Goal: Task Accomplishment & Management: Understand process/instructions

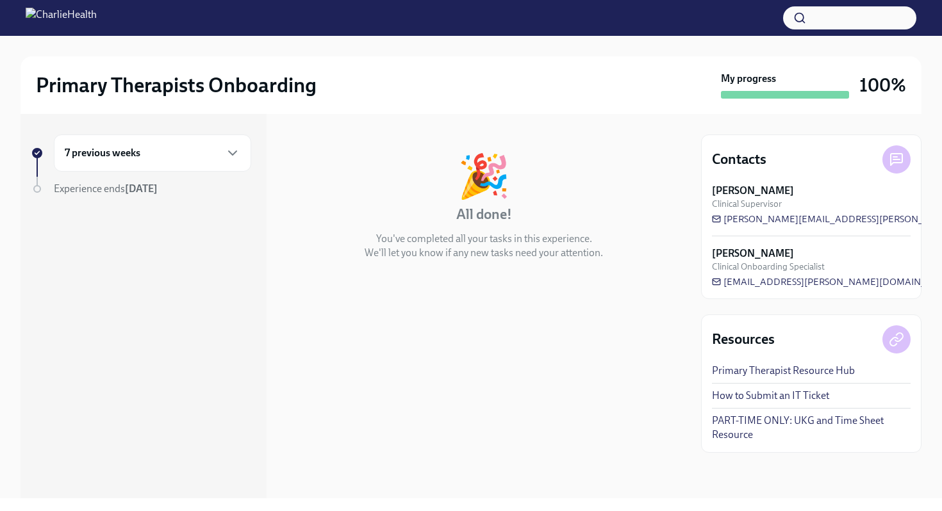
click at [131, 153] on h6 "7 previous weeks" at bounding box center [103, 153] width 76 height 14
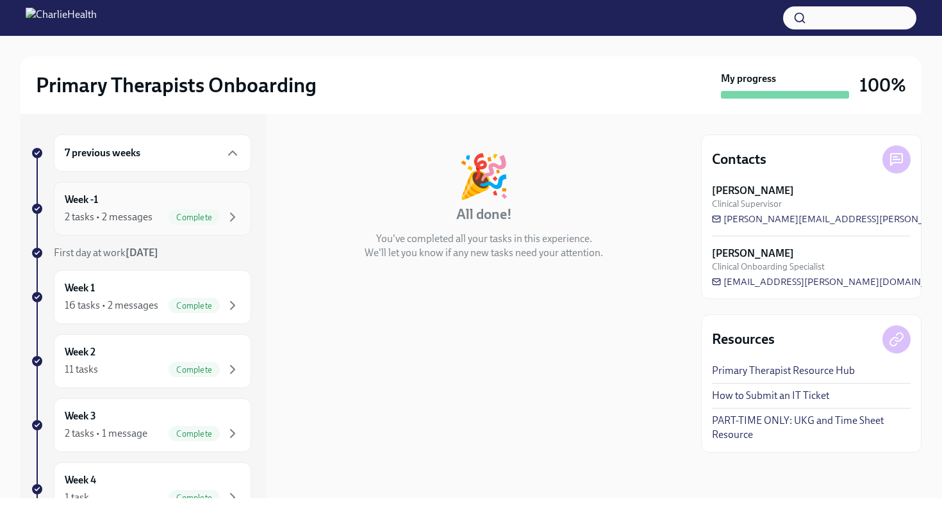
click at [194, 228] on div "Week -1 2 tasks • 2 messages Complete" at bounding box center [152, 209] width 197 height 54
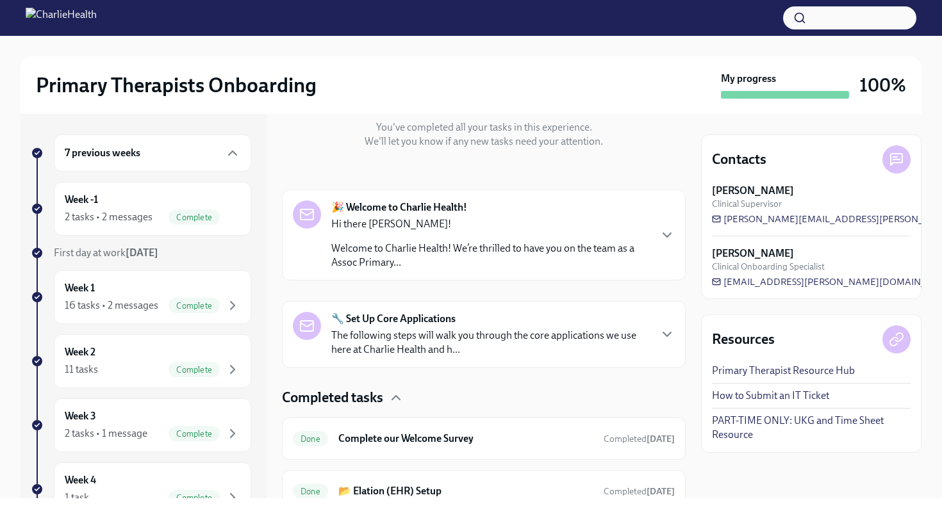
scroll to position [205, 0]
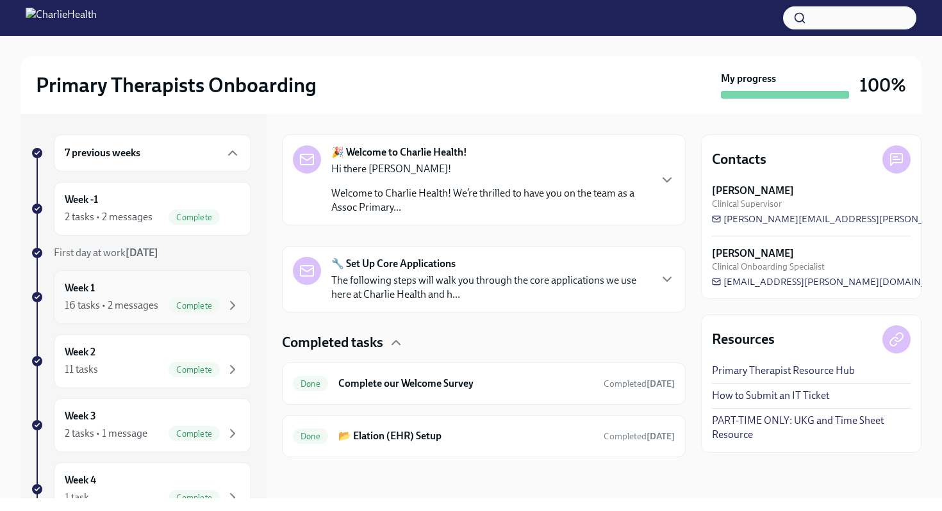
click at [119, 308] on div "16 tasks • 2 messages" at bounding box center [112, 306] width 94 height 14
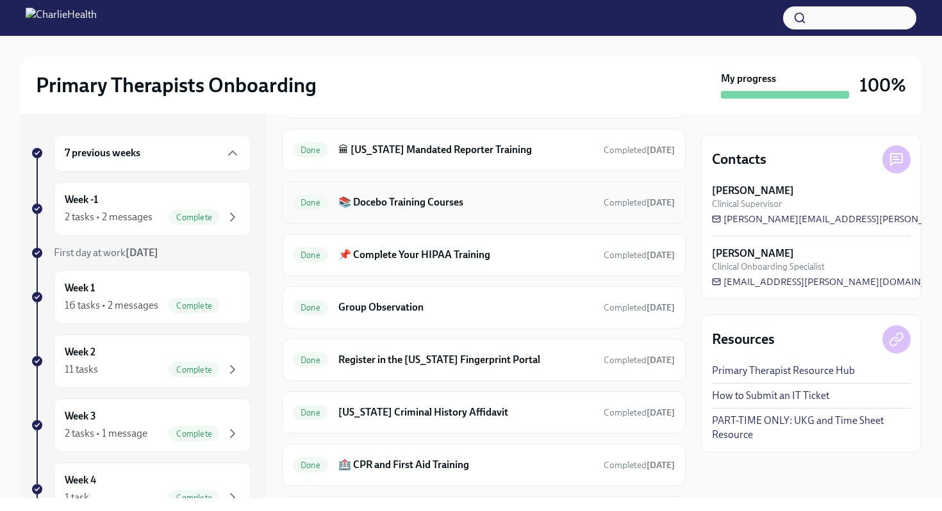
scroll to position [727, 0]
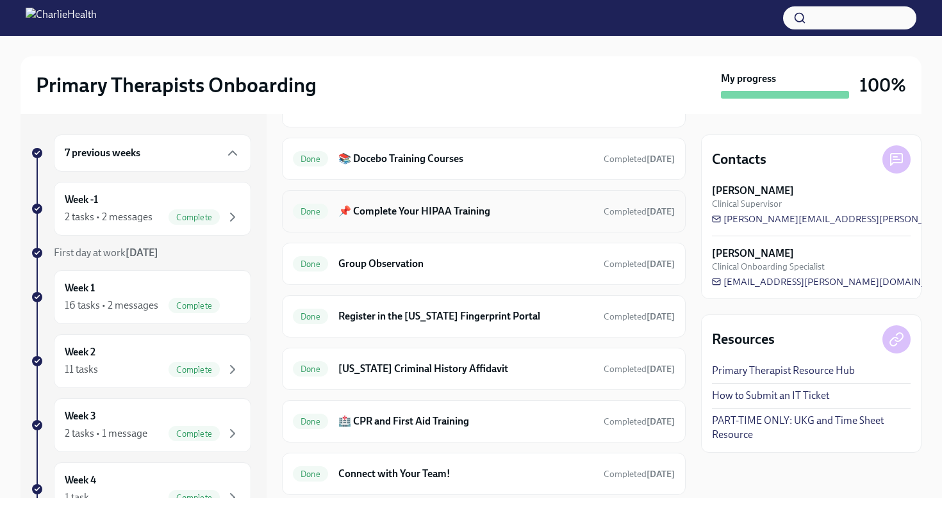
click at [351, 211] on h6 "📌 Complete Your HIPAA Training" at bounding box center [465, 211] width 255 height 14
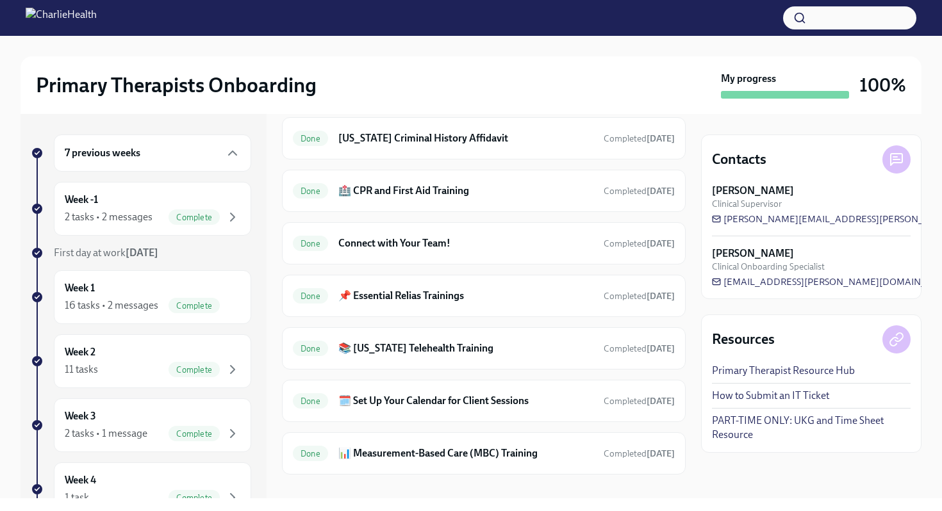
scroll to position [975, 0]
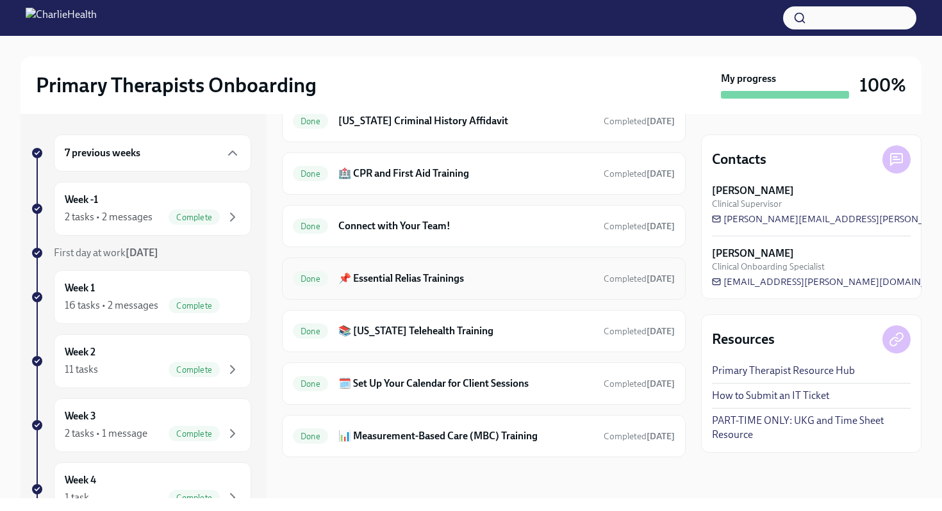
click at [405, 274] on h6 "📌 Essential Relias Trainings" at bounding box center [465, 279] width 255 height 14
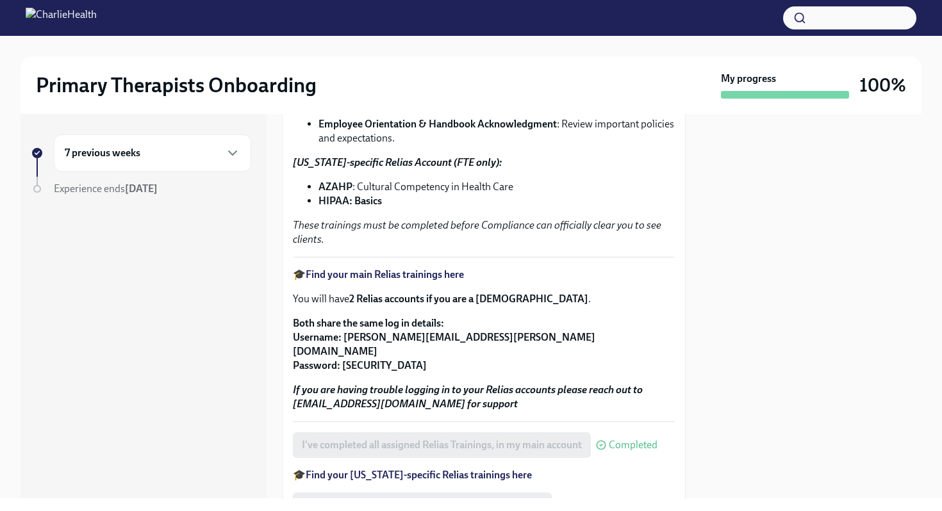
scroll to position [228, 0]
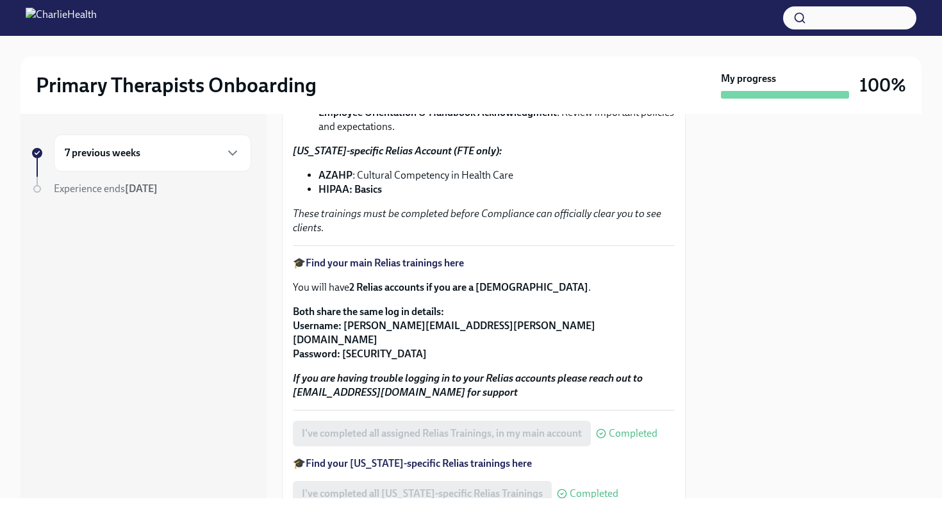
click at [402, 263] on strong "Find your main Relias trainings here" at bounding box center [385, 263] width 158 height 12
click at [426, 261] on strong "Find your main Relias trainings here" at bounding box center [385, 263] width 158 height 12
